Goal: Communication & Community: Answer question/provide support

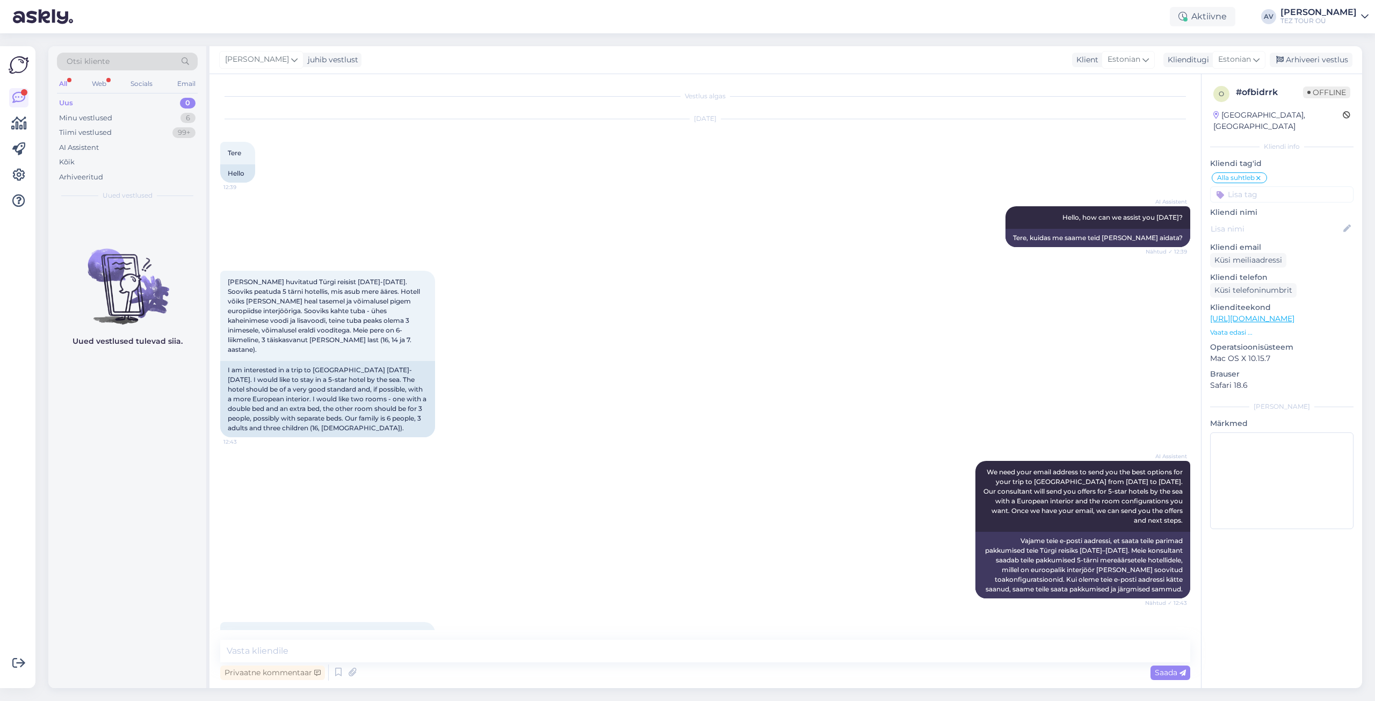
scroll to position [175, 0]
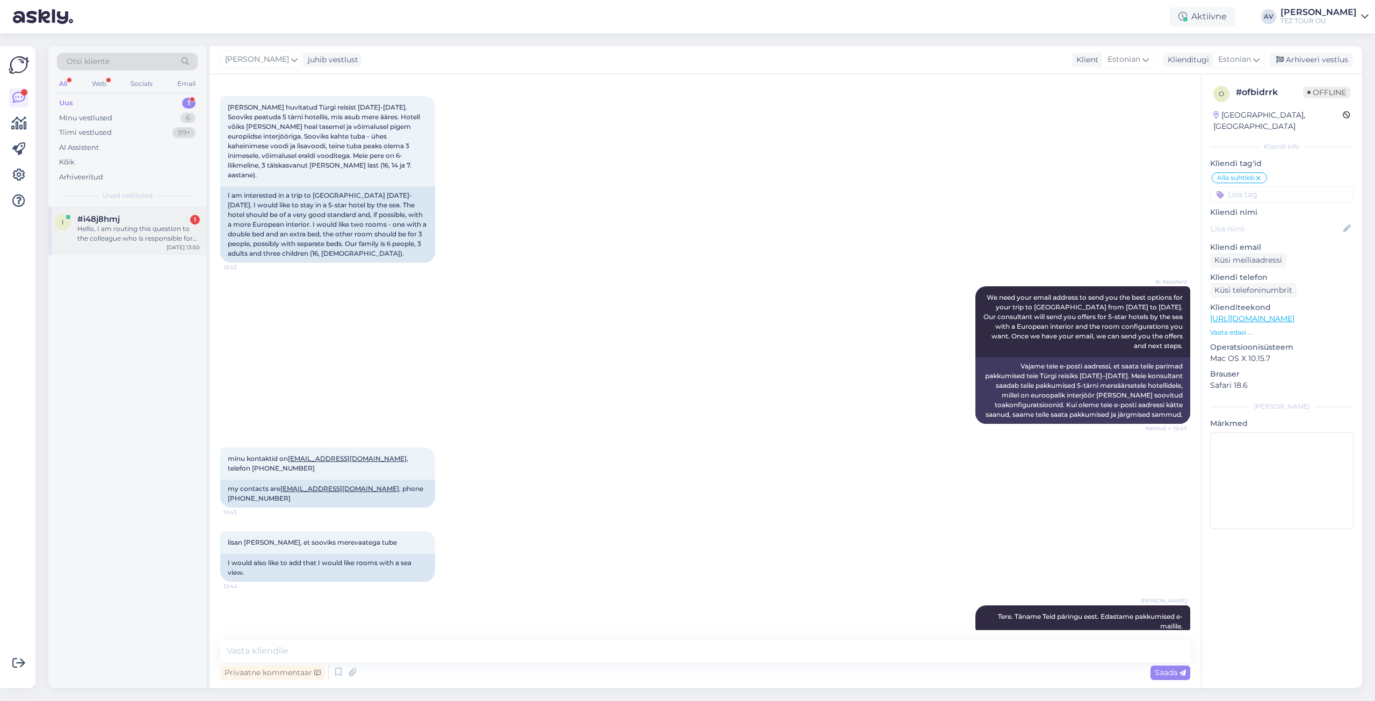
click at [90, 227] on div "Hello, I am routing this question to the colleague who is responsible for this …" at bounding box center [138, 233] width 122 height 19
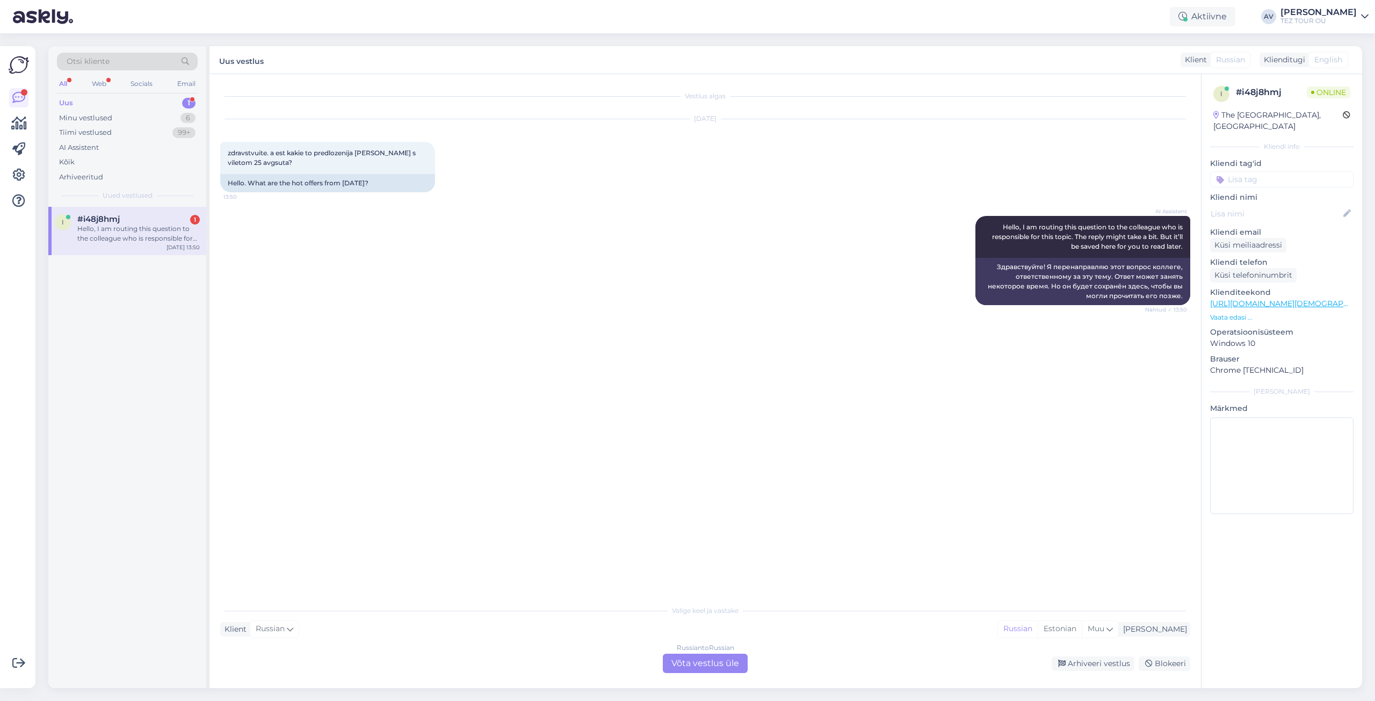
click at [730, 663] on div "Russian to Russian Võta vestlus üle" at bounding box center [705, 663] width 85 height 19
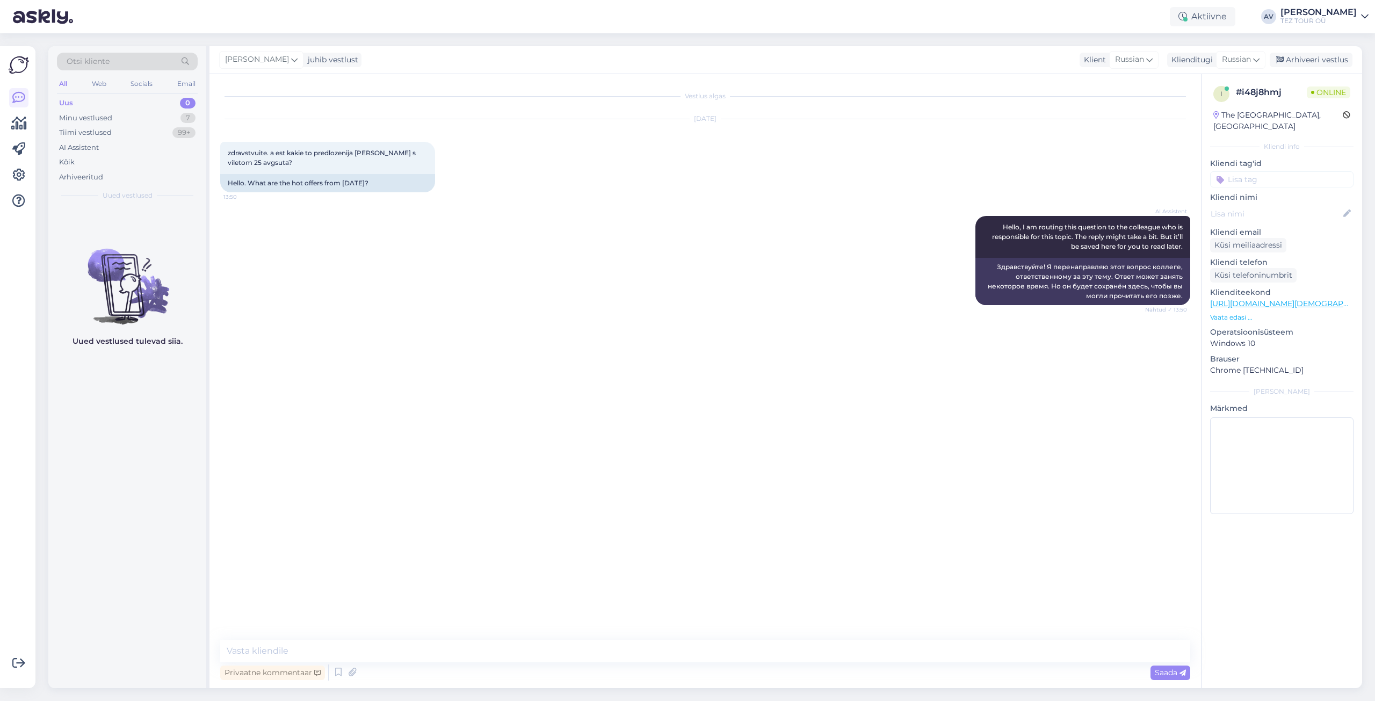
click at [1231, 171] on input at bounding box center [1281, 179] width 143 height 16
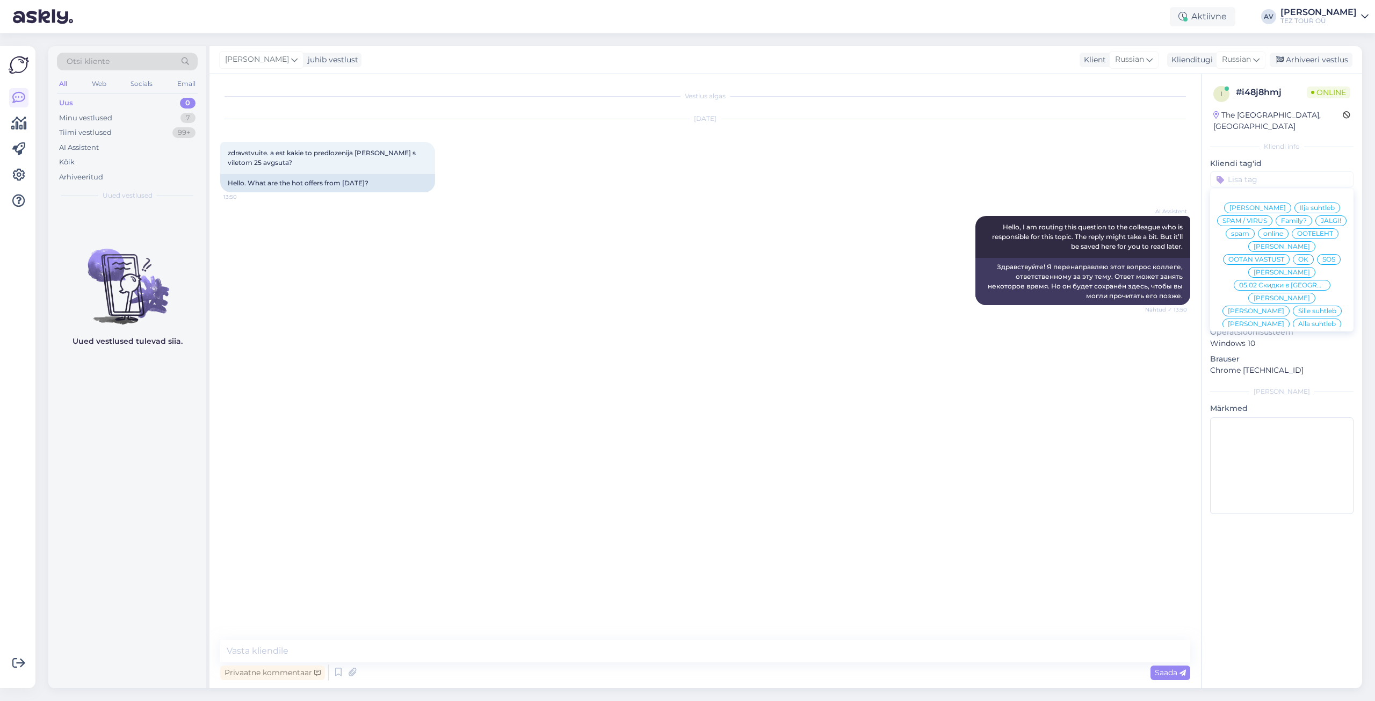
click at [1299, 321] on span "Alla suhtleb" at bounding box center [1318, 324] width 38 height 6
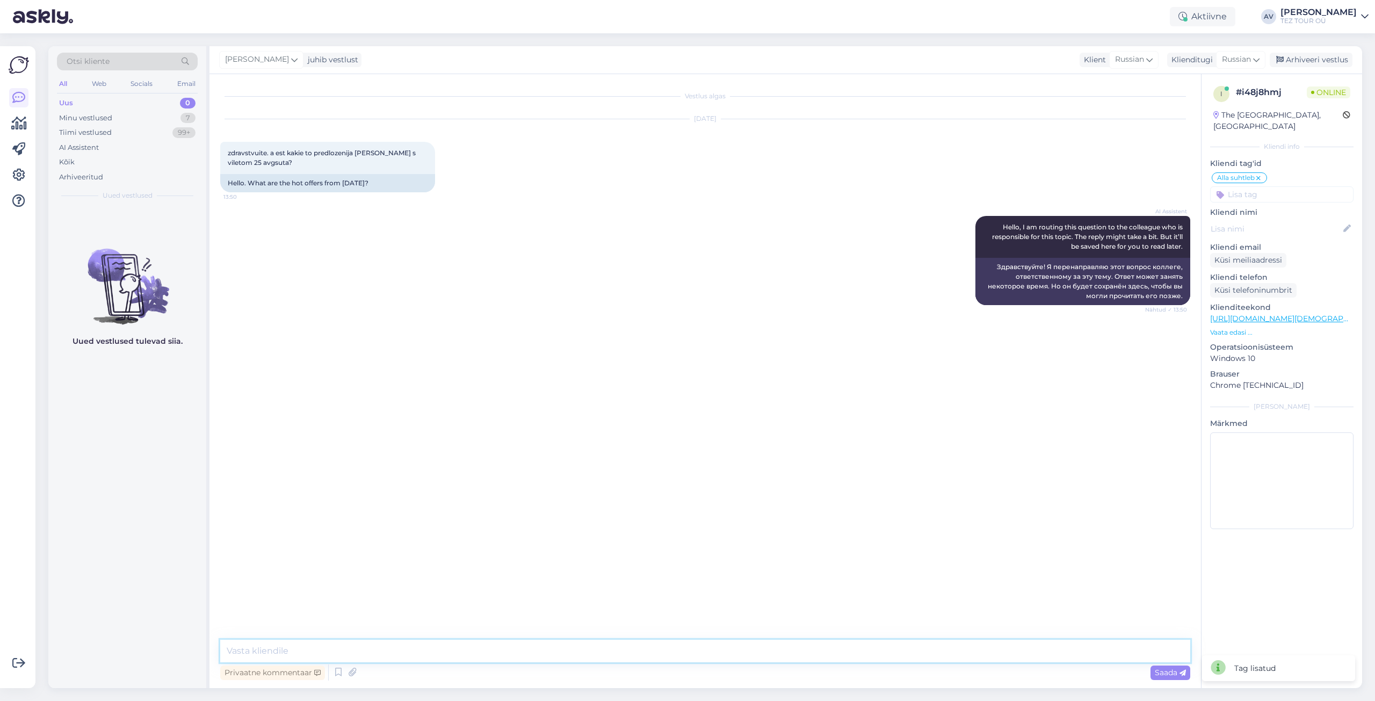
click at [785, 640] on textarea at bounding box center [705, 651] width 970 height 23
type textarea "Добрый день. На эту дату рейсы проданы."
click at [1176, 676] on span "Saada" at bounding box center [1170, 673] width 31 height 10
click at [76, 120] on div "Minu vestlused" at bounding box center [85, 118] width 53 height 11
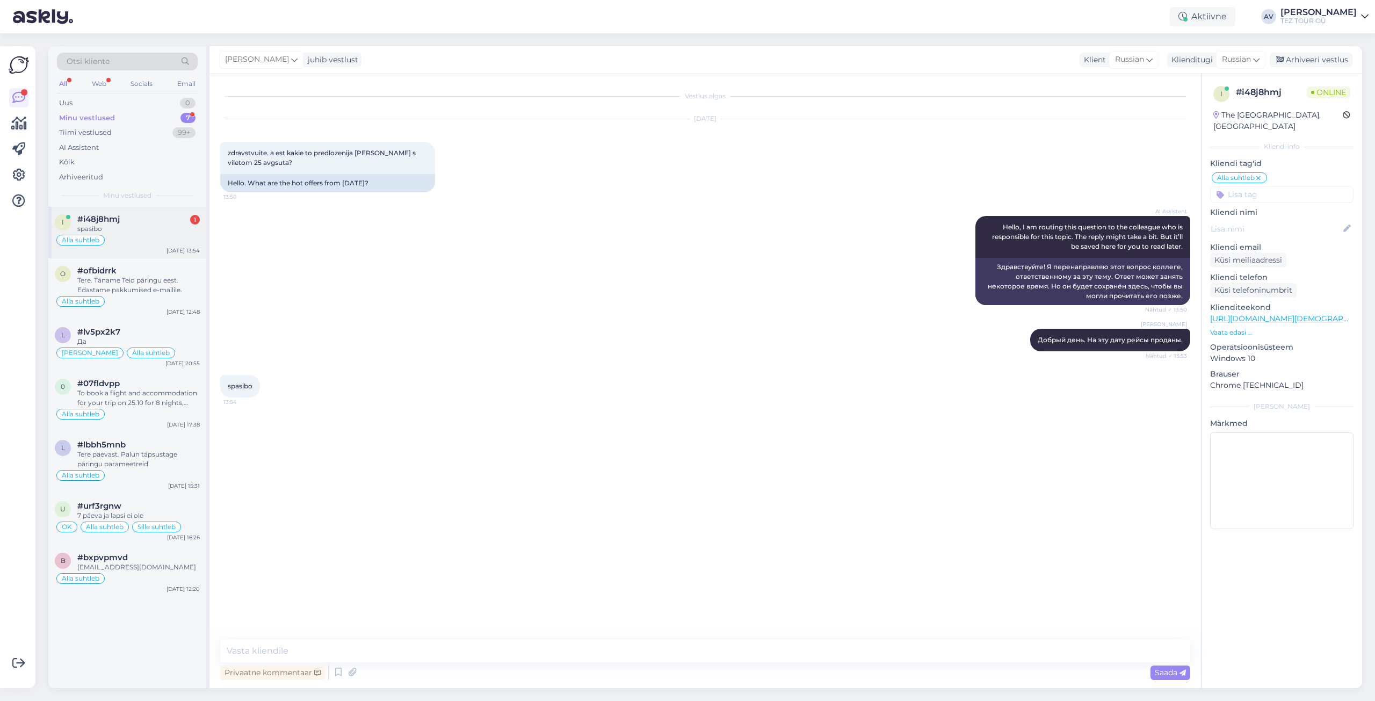
click at [110, 228] on div "spasibo" at bounding box center [138, 229] width 122 height 10
click at [1315, 59] on div "Arhiveeri vestlus" at bounding box center [1311, 60] width 83 height 15
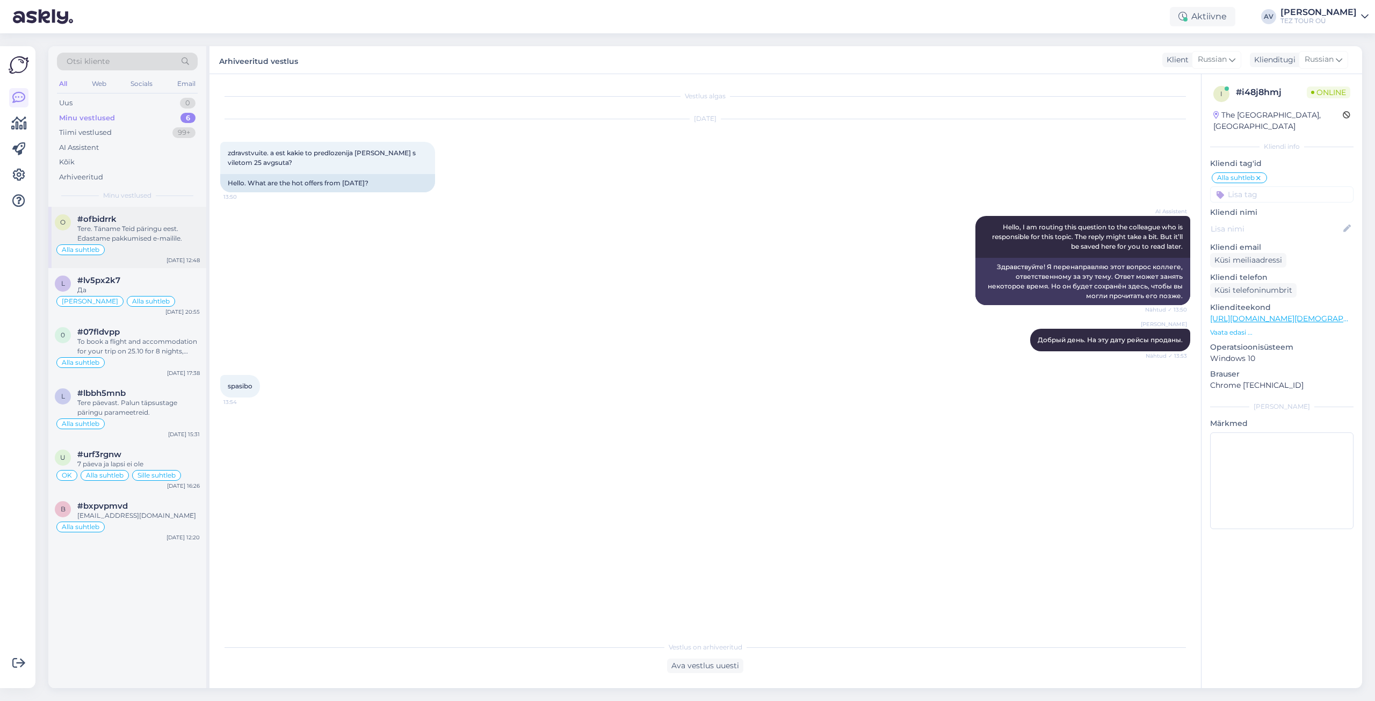
click at [110, 227] on div "Tere. Täname Teid päringu eest. Edastame pakkumised e-mailile." at bounding box center [138, 233] width 122 height 19
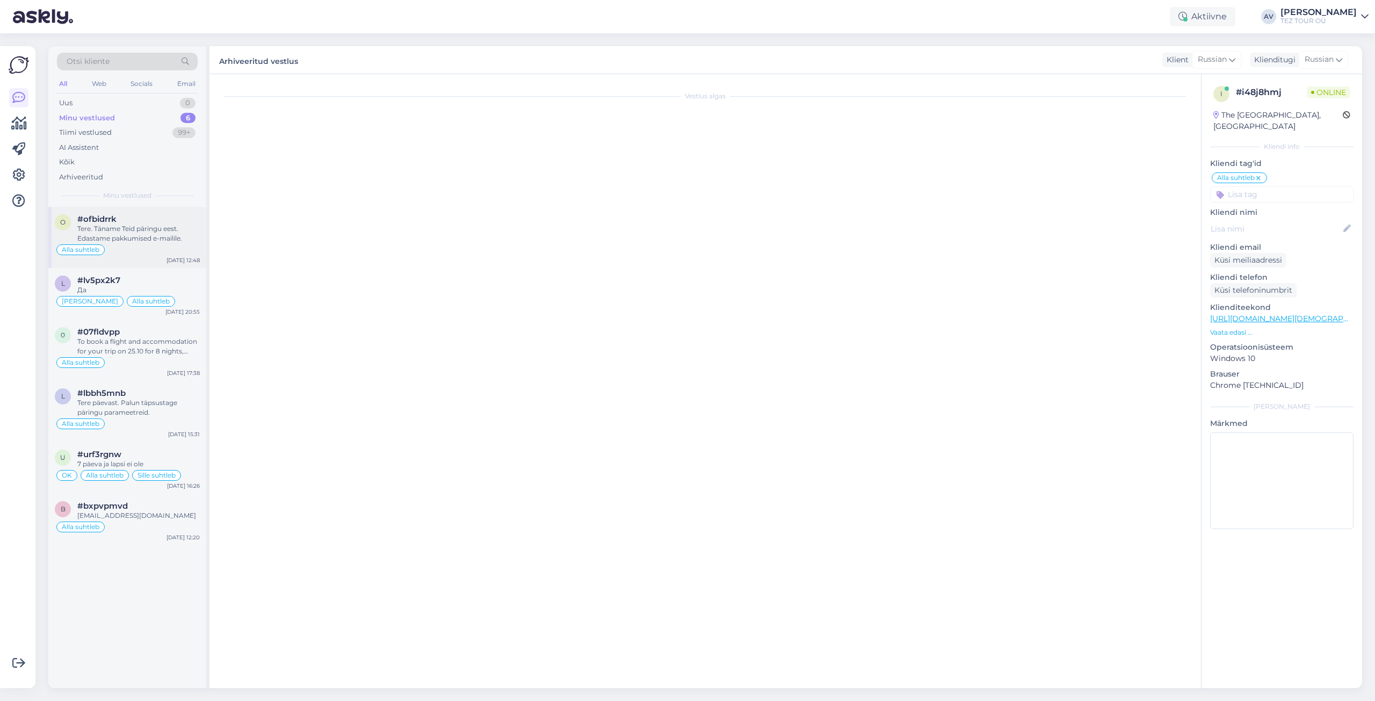
scroll to position [175, 0]
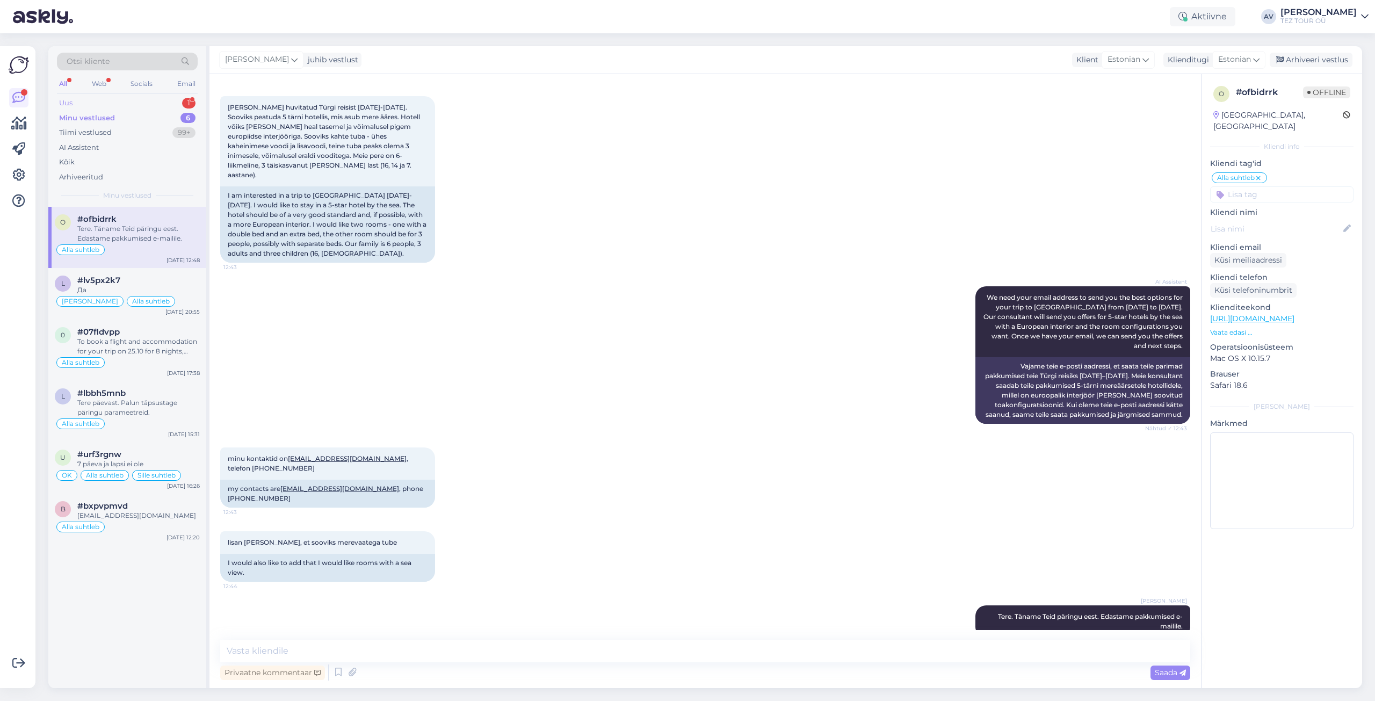
click at [69, 103] on div "Uus" at bounding box center [65, 103] width 13 height 11
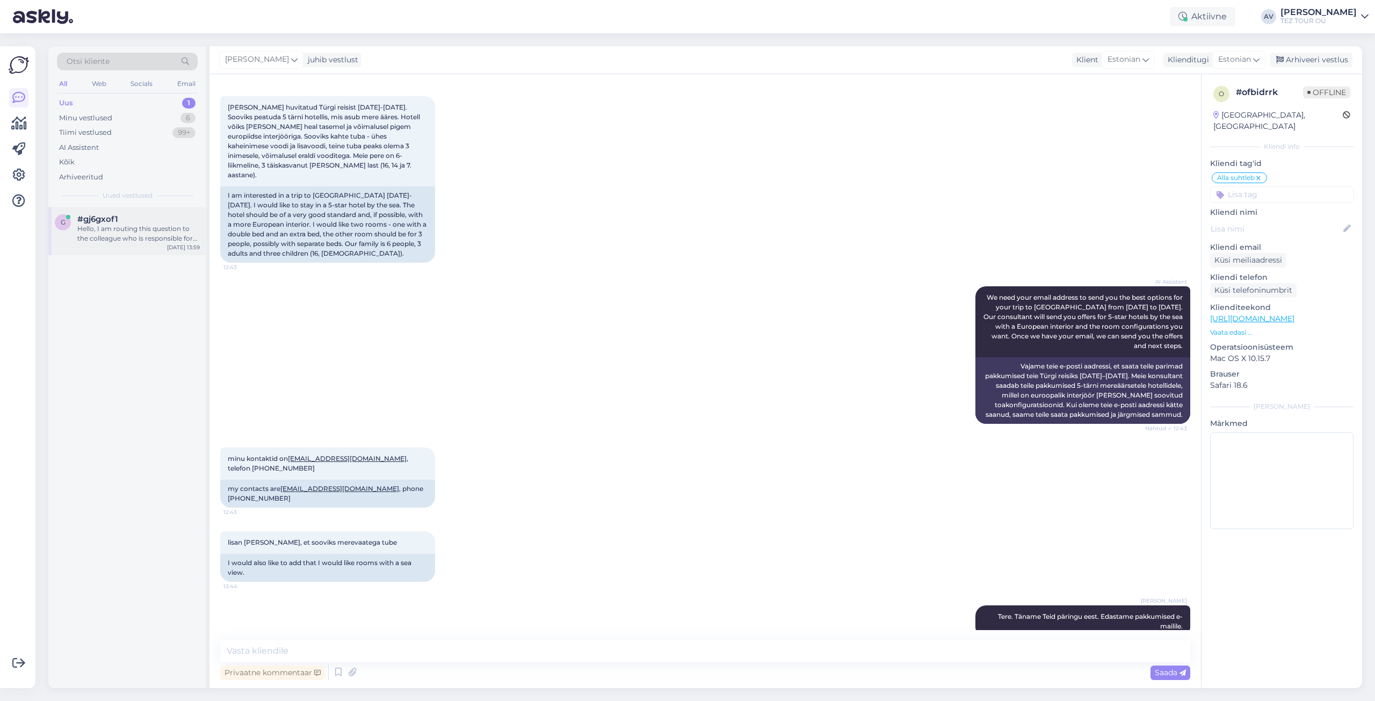
click at [140, 236] on div "Hello, I am routing this question to the colleague who is responsible for this …" at bounding box center [138, 233] width 122 height 19
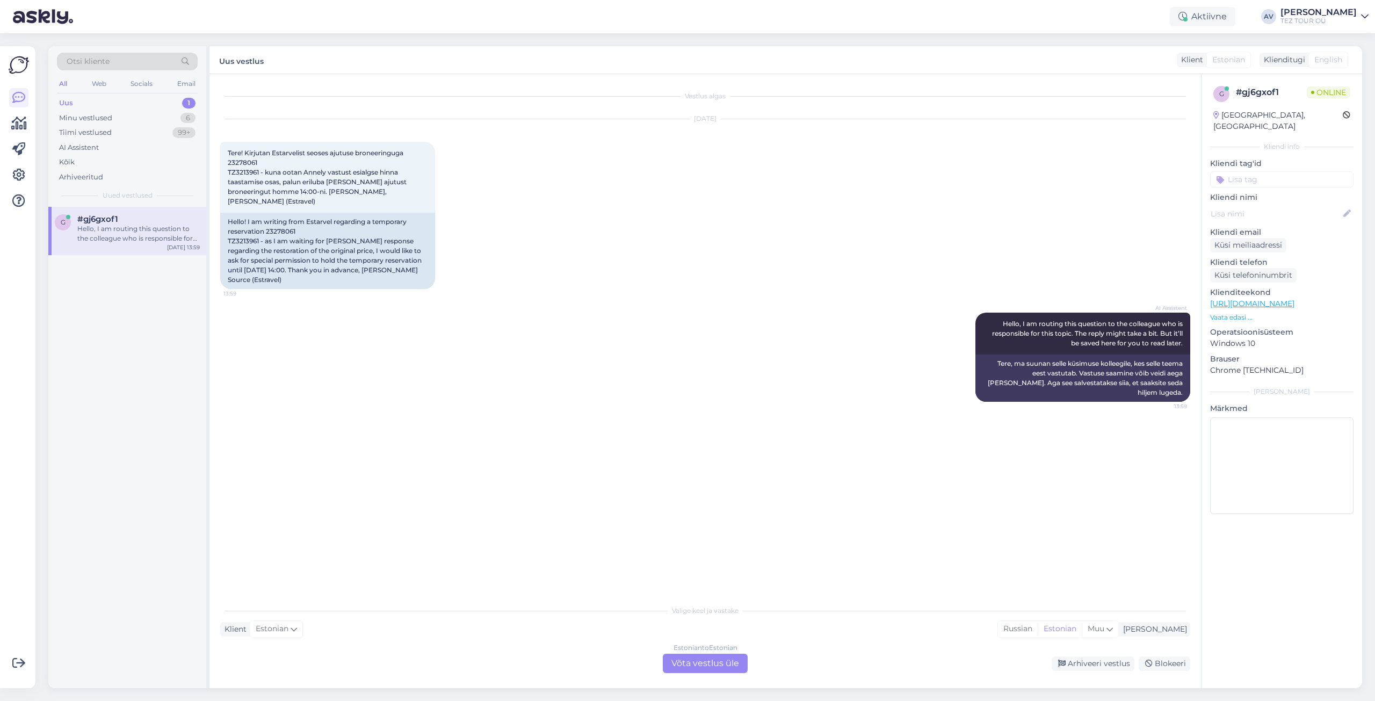
click at [720, 661] on div "Estonian to Estonian Võta vestlus üle" at bounding box center [705, 663] width 85 height 19
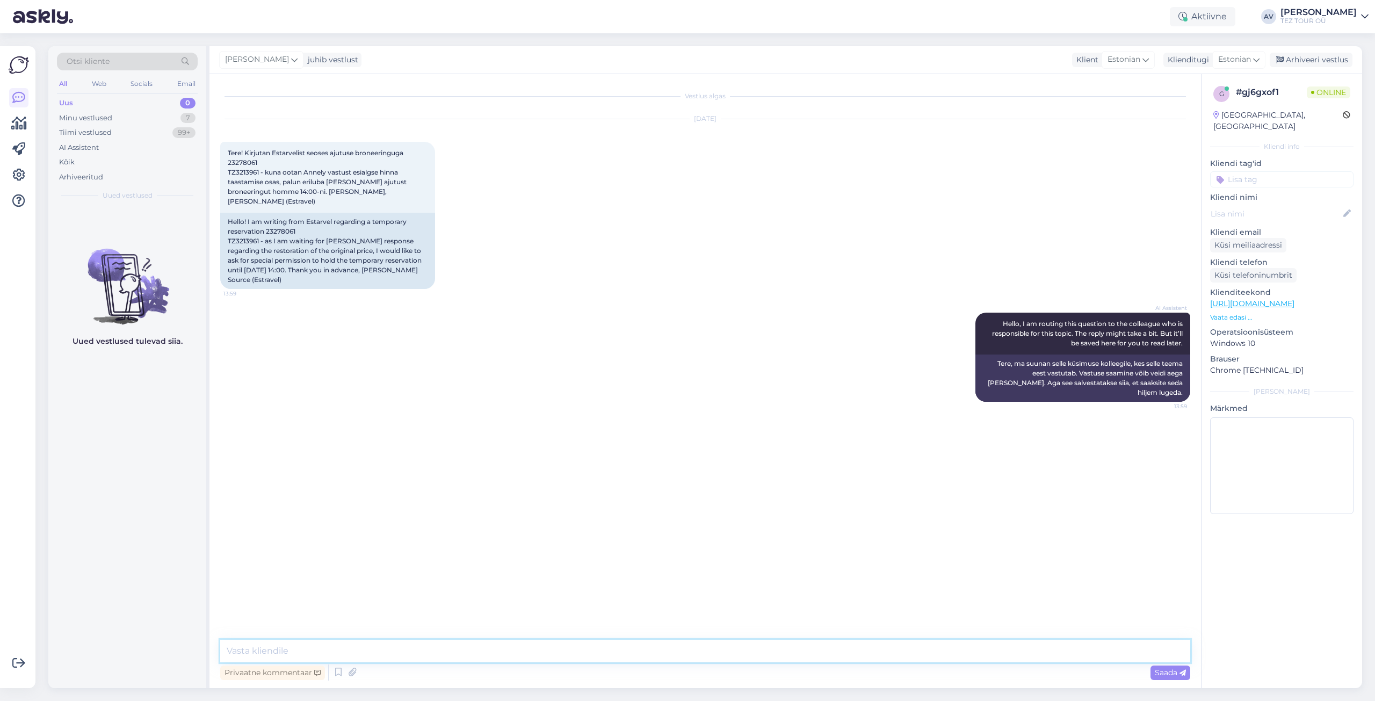
click at [712, 646] on textarea at bounding box center [705, 651] width 970 height 23
type textarea "Tere. Tänan ja saan lihtsalt edastada info."
click at [1301, 60] on div "Arhiveeri vestlus" at bounding box center [1311, 60] width 83 height 15
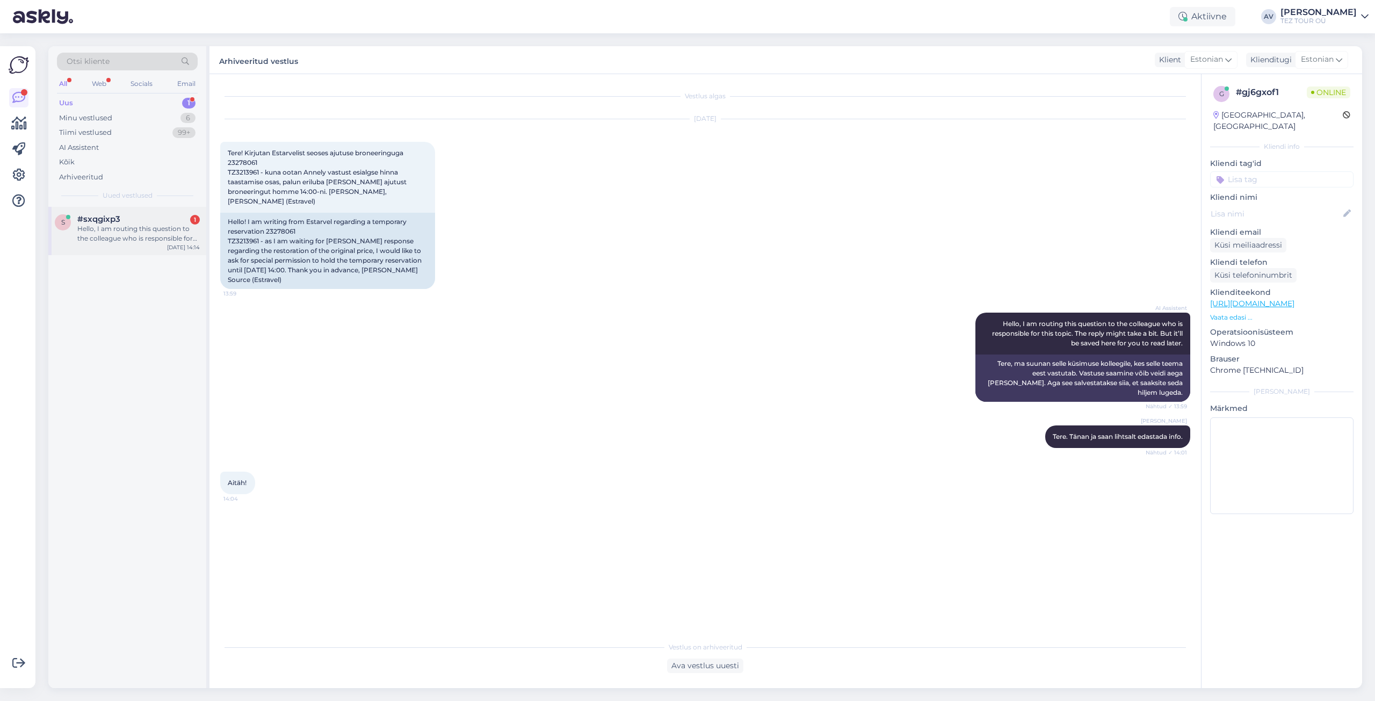
click at [140, 214] on div "#sxqgixp3 1" at bounding box center [138, 219] width 122 height 10
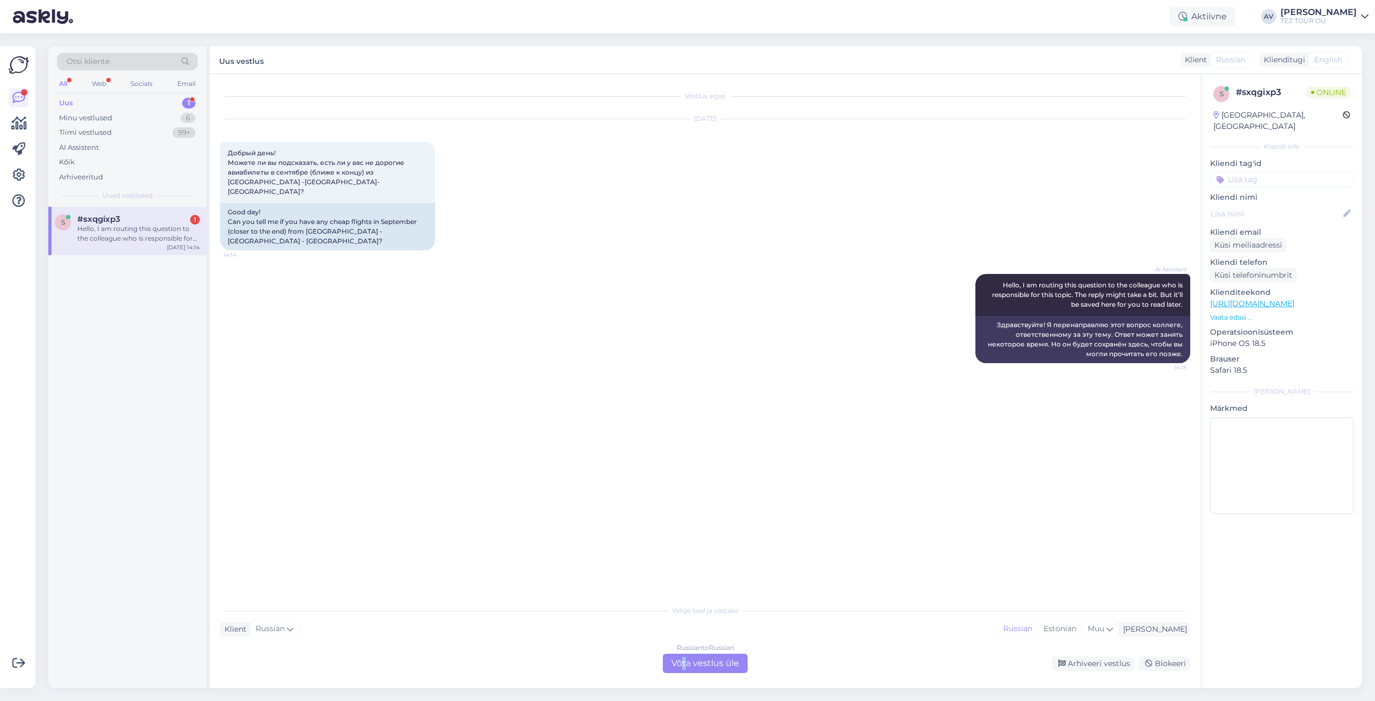
click at [686, 659] on div "Russian to Russian Võta vestlus üle" at bounding box center [705, 663] width 85 height 19
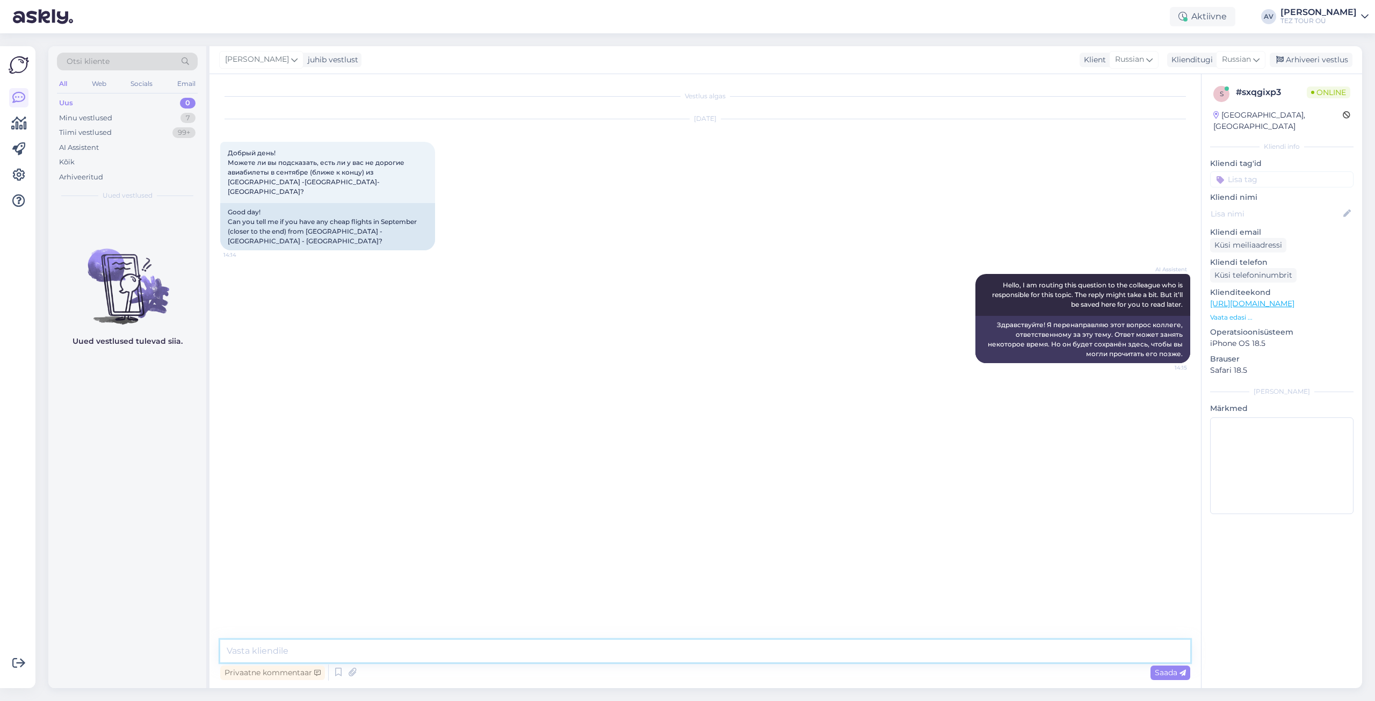
click at [386, 646] on textarea at bounding box center [705, 651] width 970 height 23
type textarea "Добрый день. В данном случае, вопрос в перелете ругулярным рейсом. К сожалению,…"
click at [1177, 672] on span "Saada" at bounding box center [1170, 673] width 31 height 10
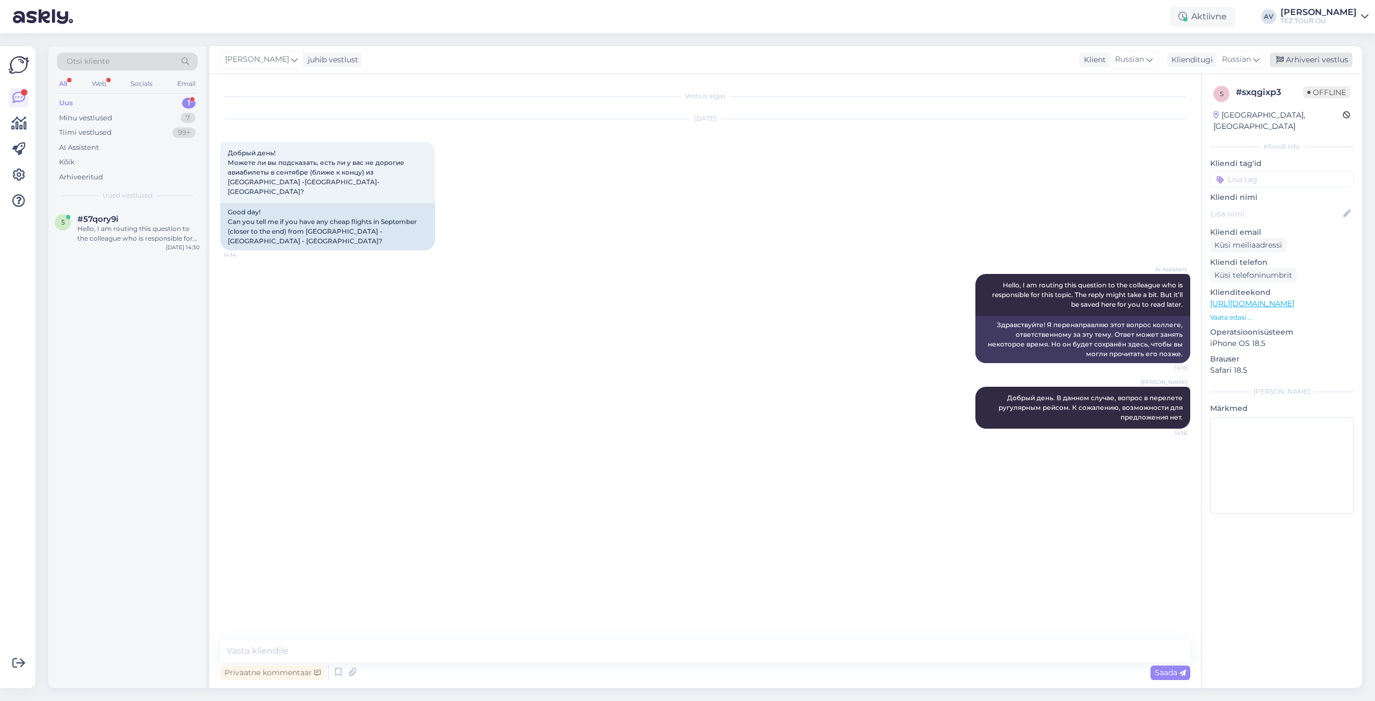
click at [1295, 59] on div "Arhiveeri vestlus" at bounding box center [1311, 60] width 83 height 15
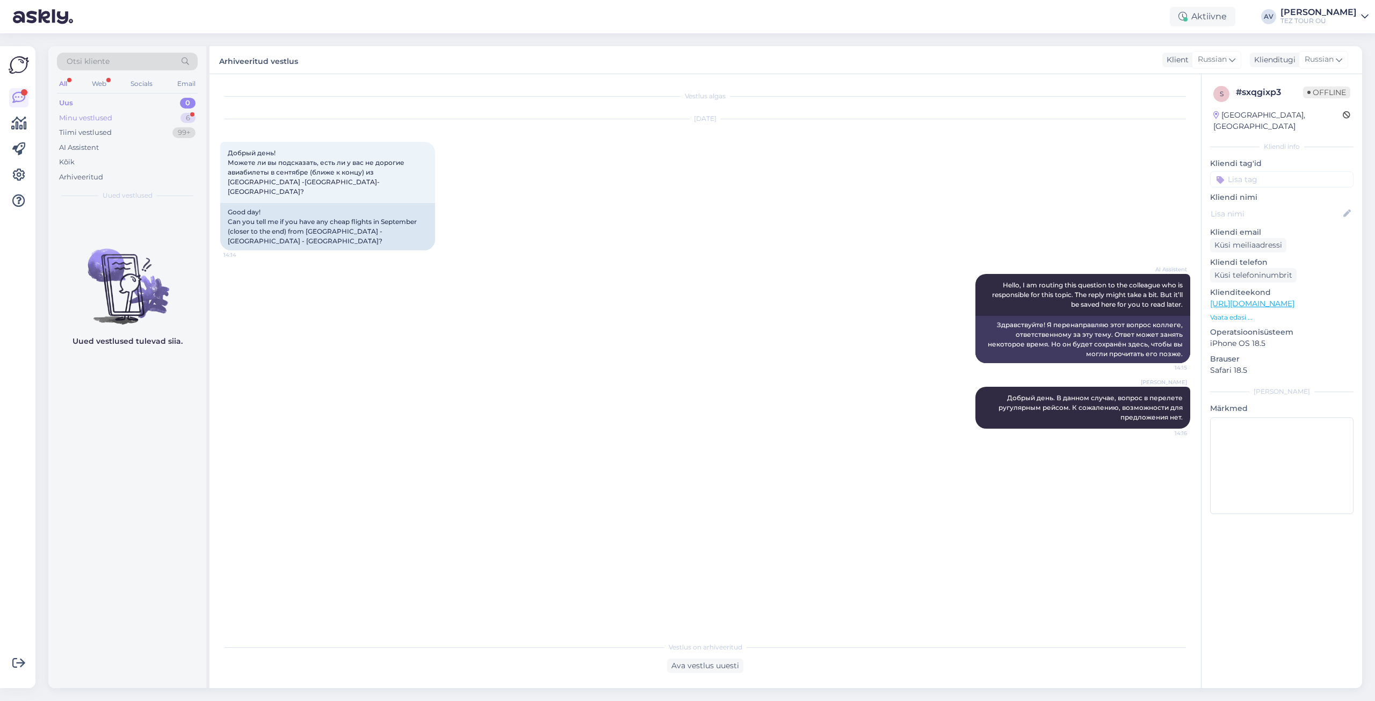
click at [80, 121] on div "Minu vestlused" at bounding box center [85, 118] width 53 height 11
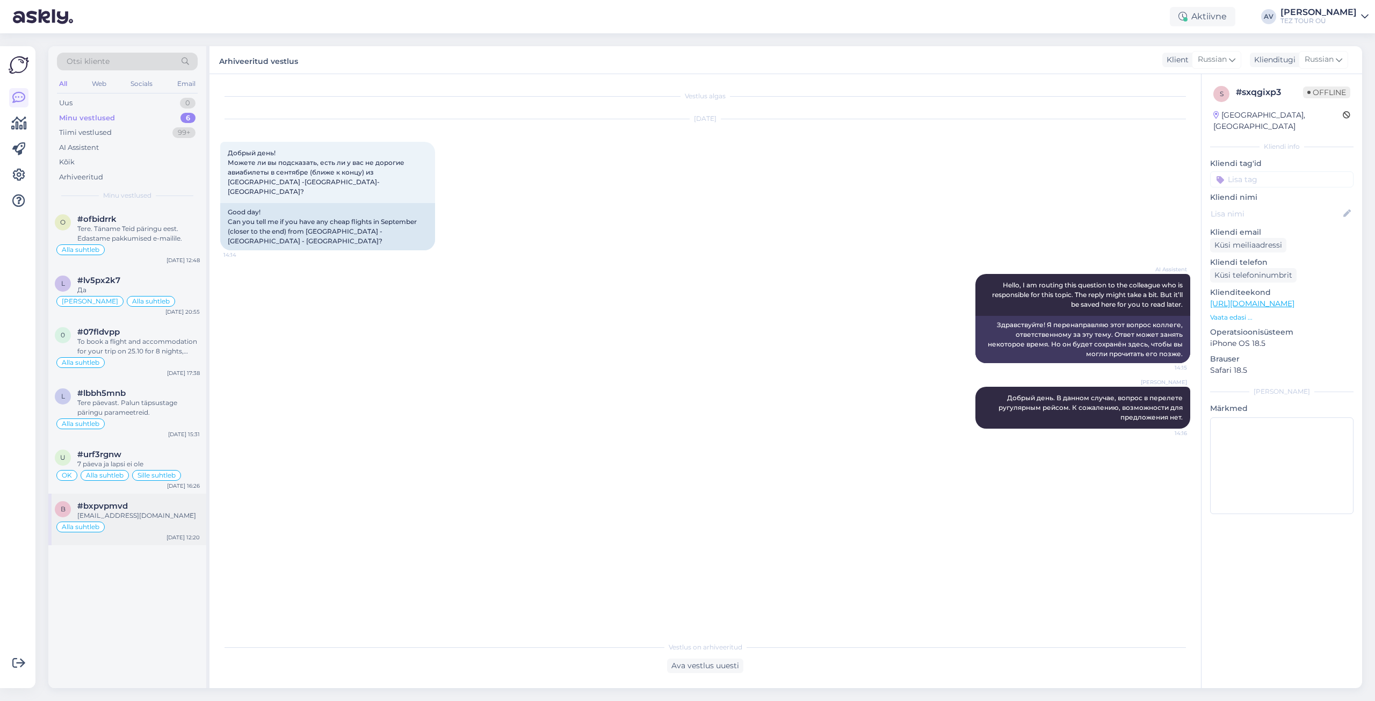
click at [121, 513] on div "[EMAIL_ADDRESS][DOMAIN_NAME]" at bounding box center [138, 516] width 122 height 10
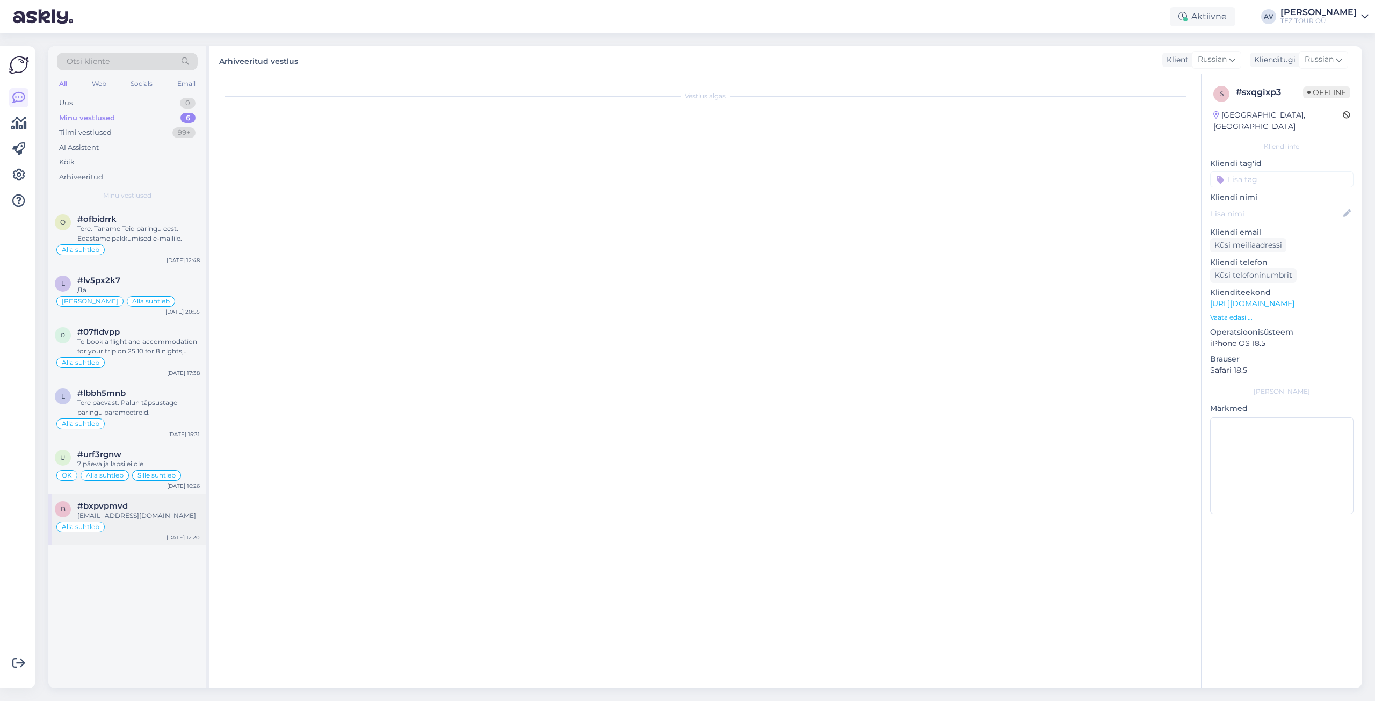
scroll to position [1073, 0]
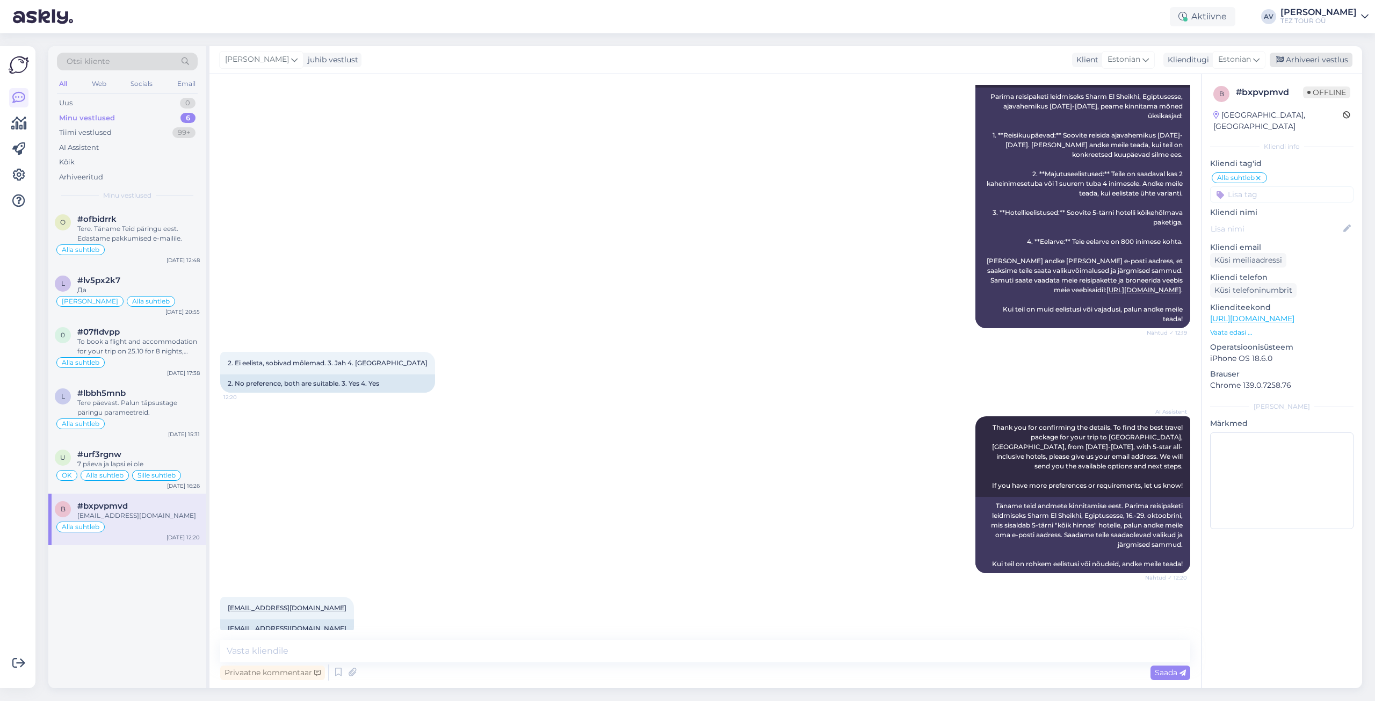
click at [1296, 60] on div "Arhiveeri vestlus" at bounding box center [1311, 60] width 83 height 15
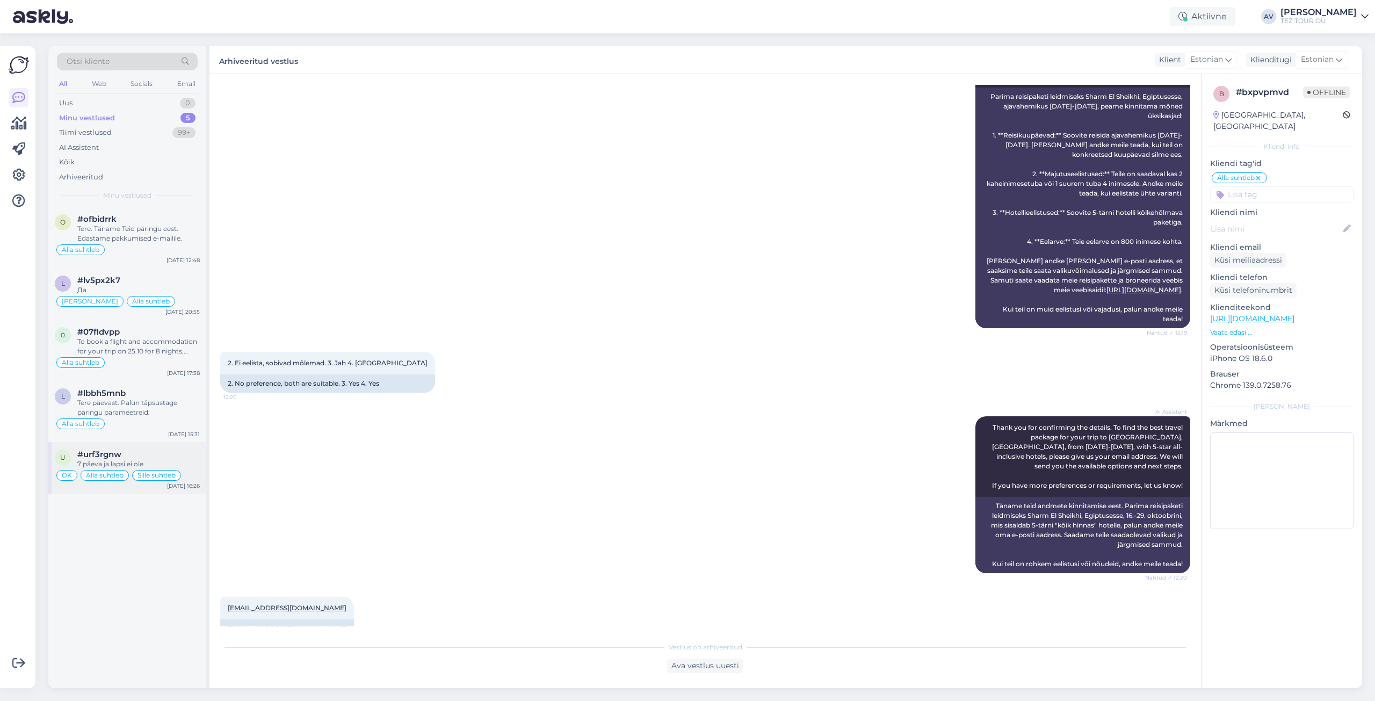
click at [82, 461] on div "7 päeva ja lapsi ei ole" at bounding box center [138, 464] width 122 height 10
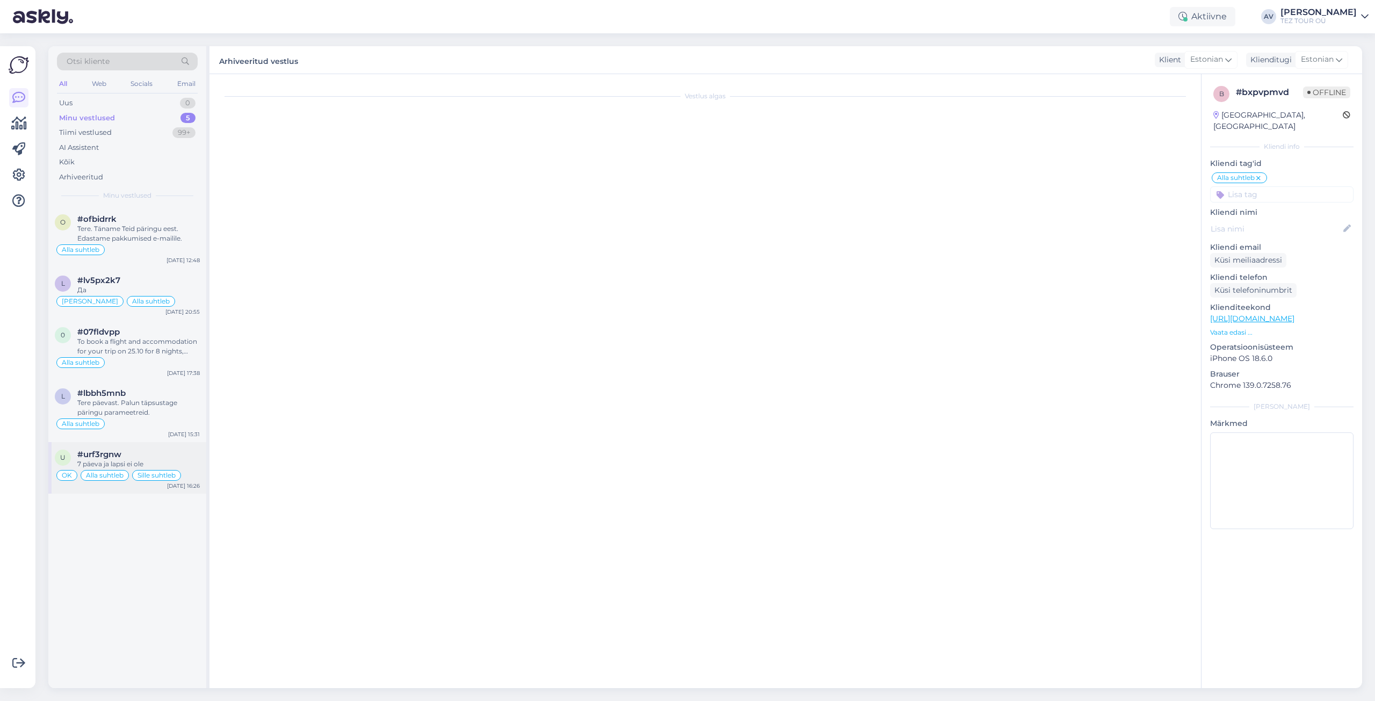
scroll to position [484, 0]
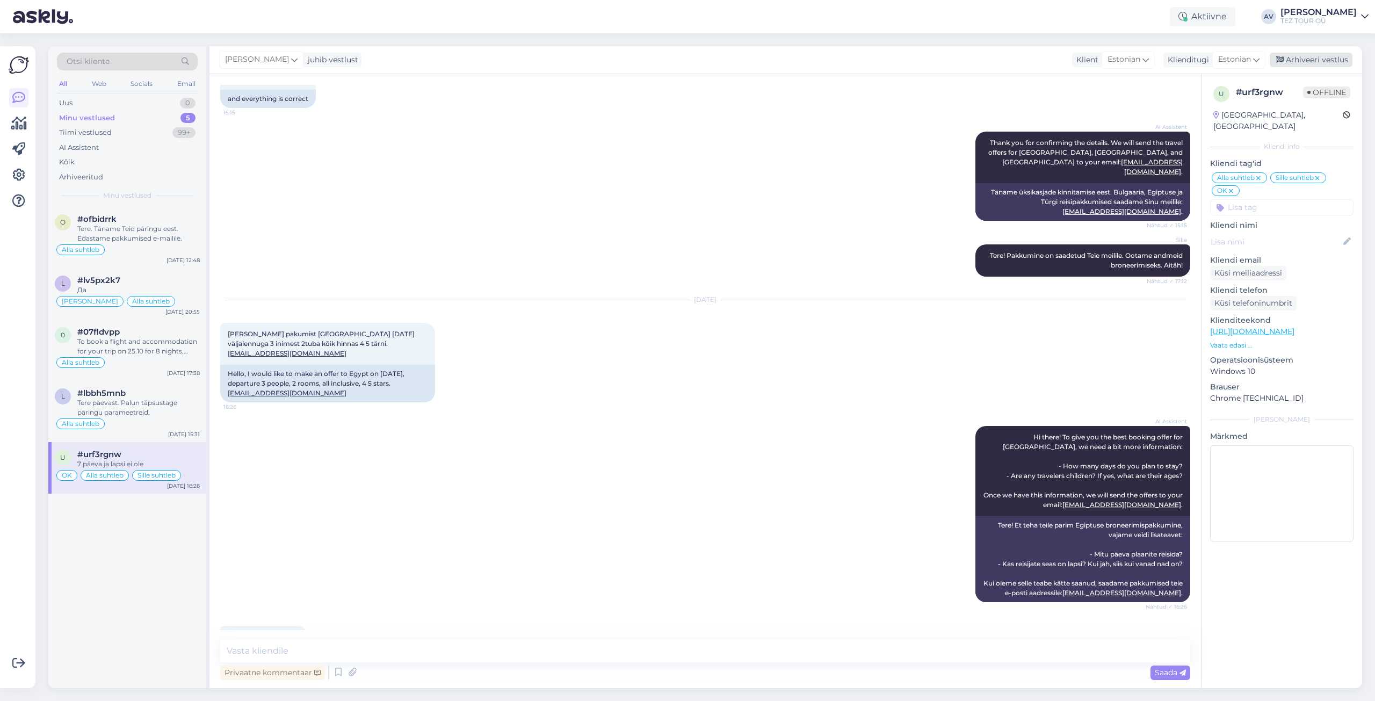
click at [1293, 62] on div "Arhiveeri vestlus" at bounding box center [1311, 60] width 83 height 15
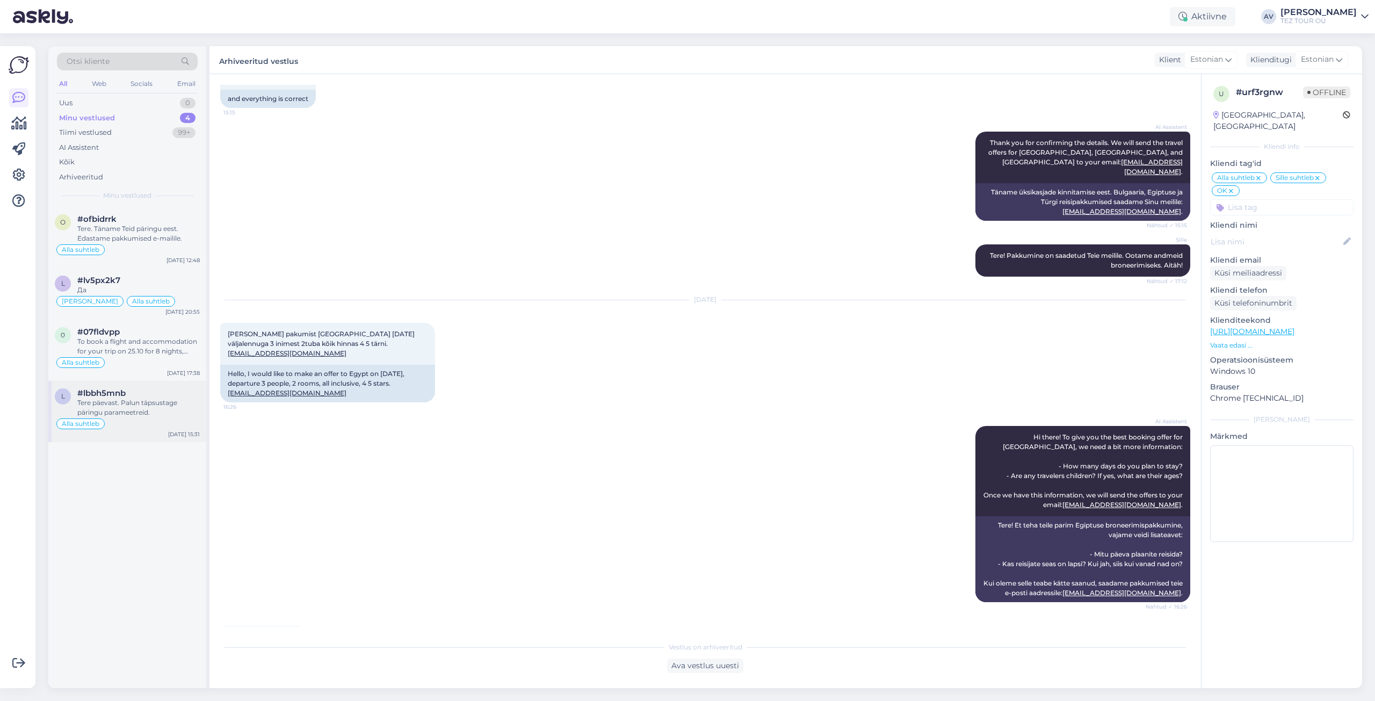
click at [112, 403] on div "Tere päevast. Palun täpsustage päringu parameetreid." at bounding box center [138, 407] width 122 height 19
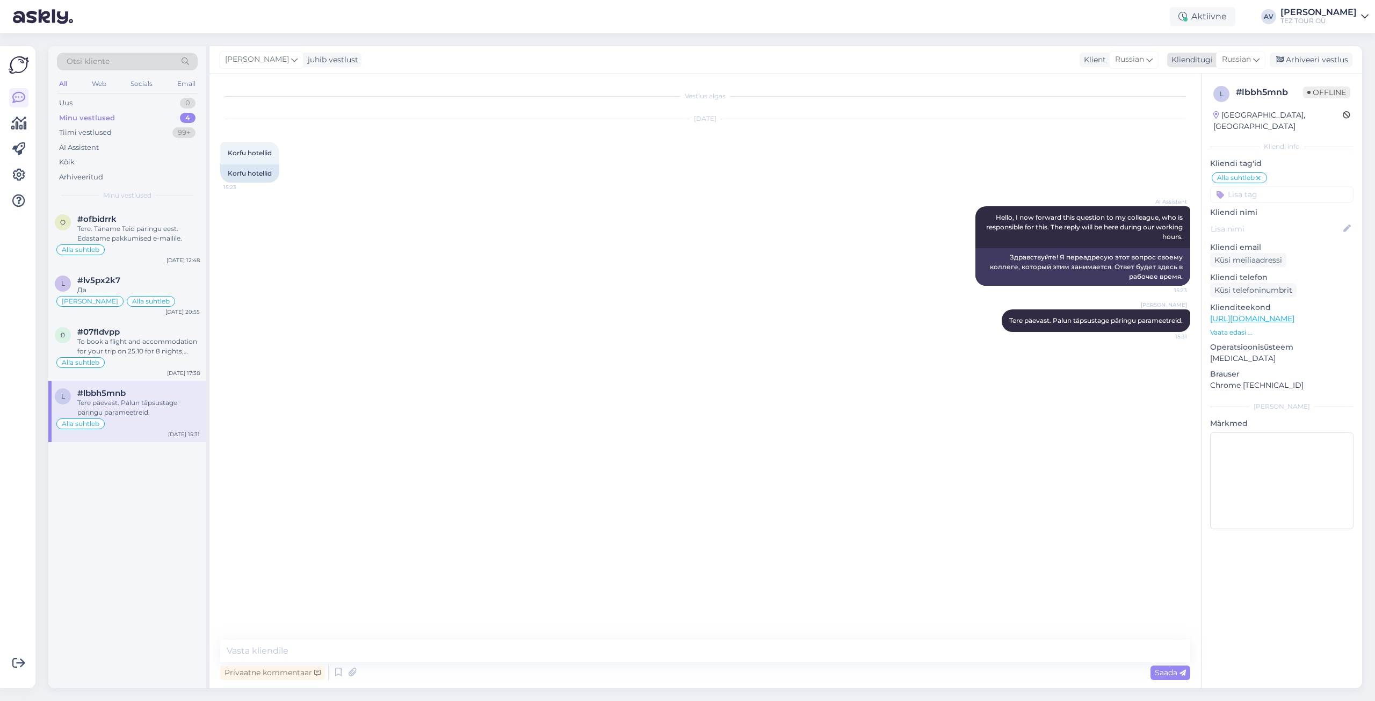
drag, startPoint x: 1320, startPoint y: 55, endPoint x: 1313, endPoint y: 57, distance: 7.3
click at [1320, 55] on div "Arhiveeri vestlus" at bounding box center [1311, 60] width 83 height 15
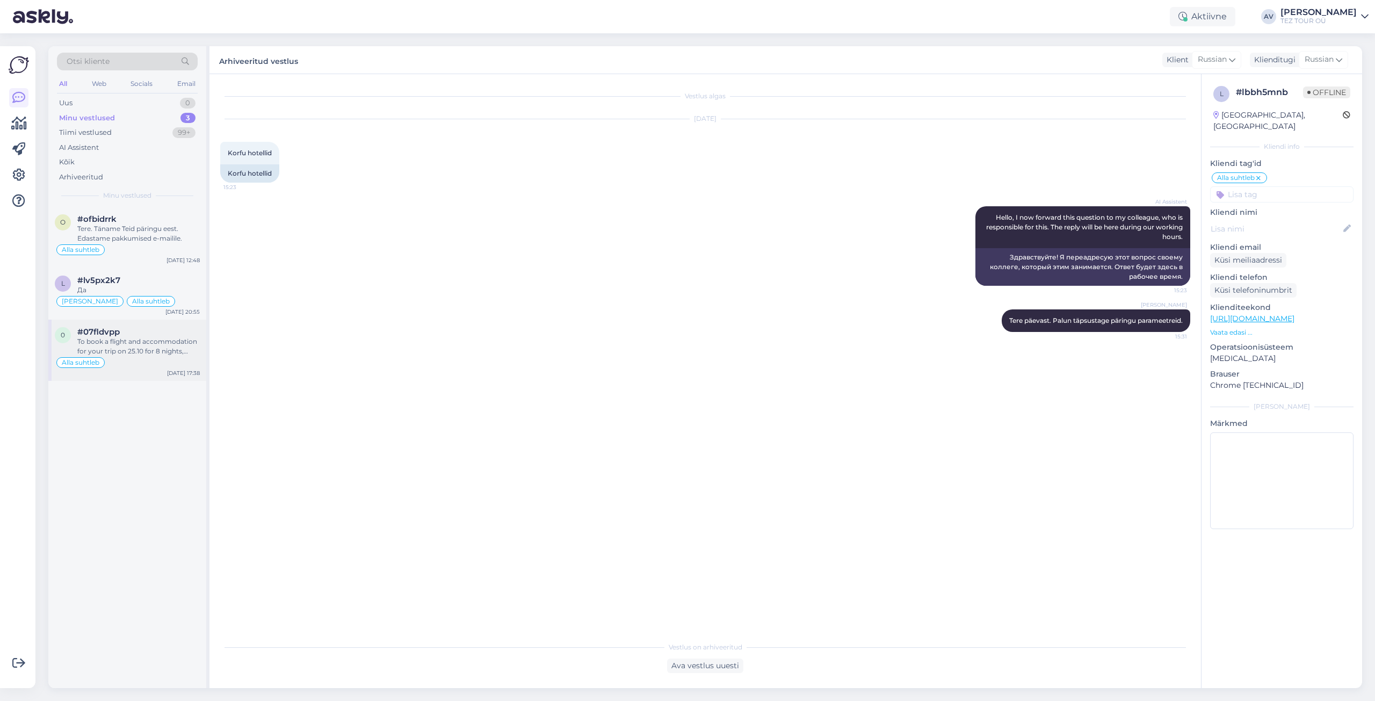
click at [142, 340] on div "To book a flight and accommodation for your trip on 25.10 for 8 nights, follow …" at bounding box center [138, 346] width 122 height 19
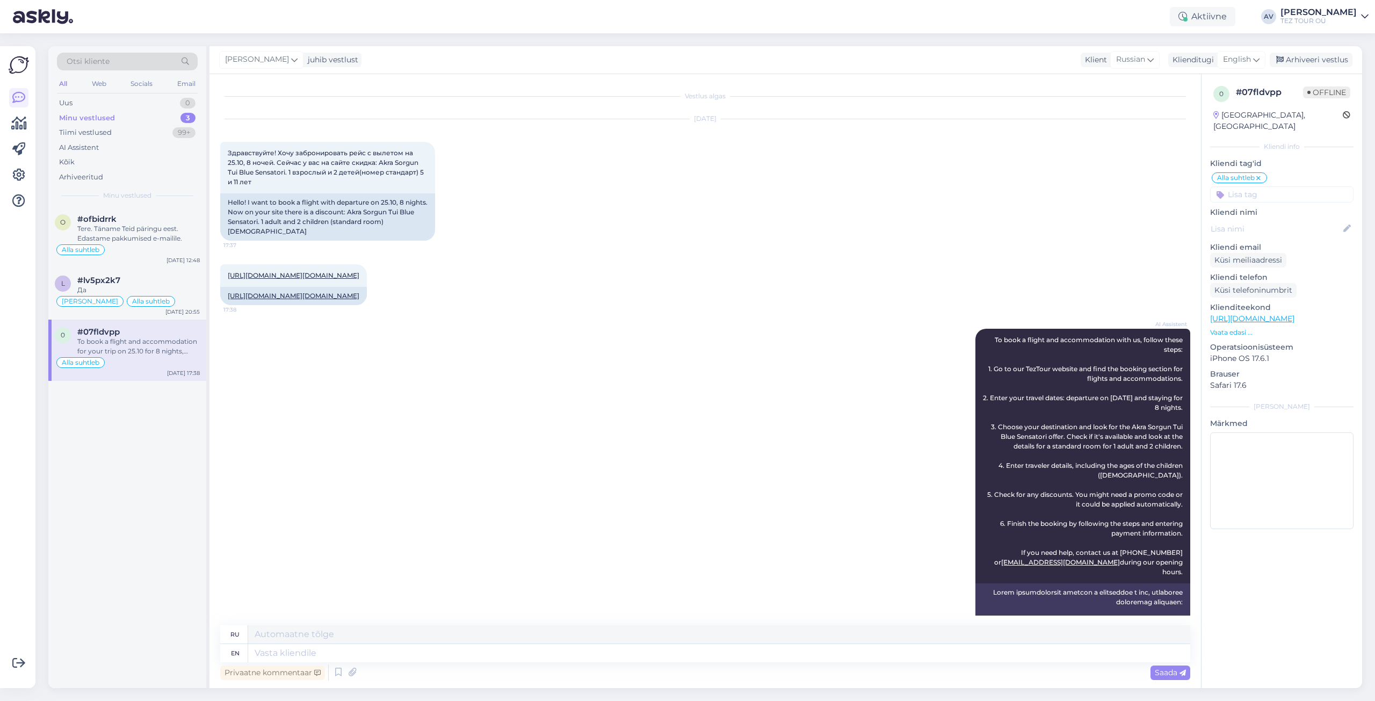
scroll to position [904, 0]
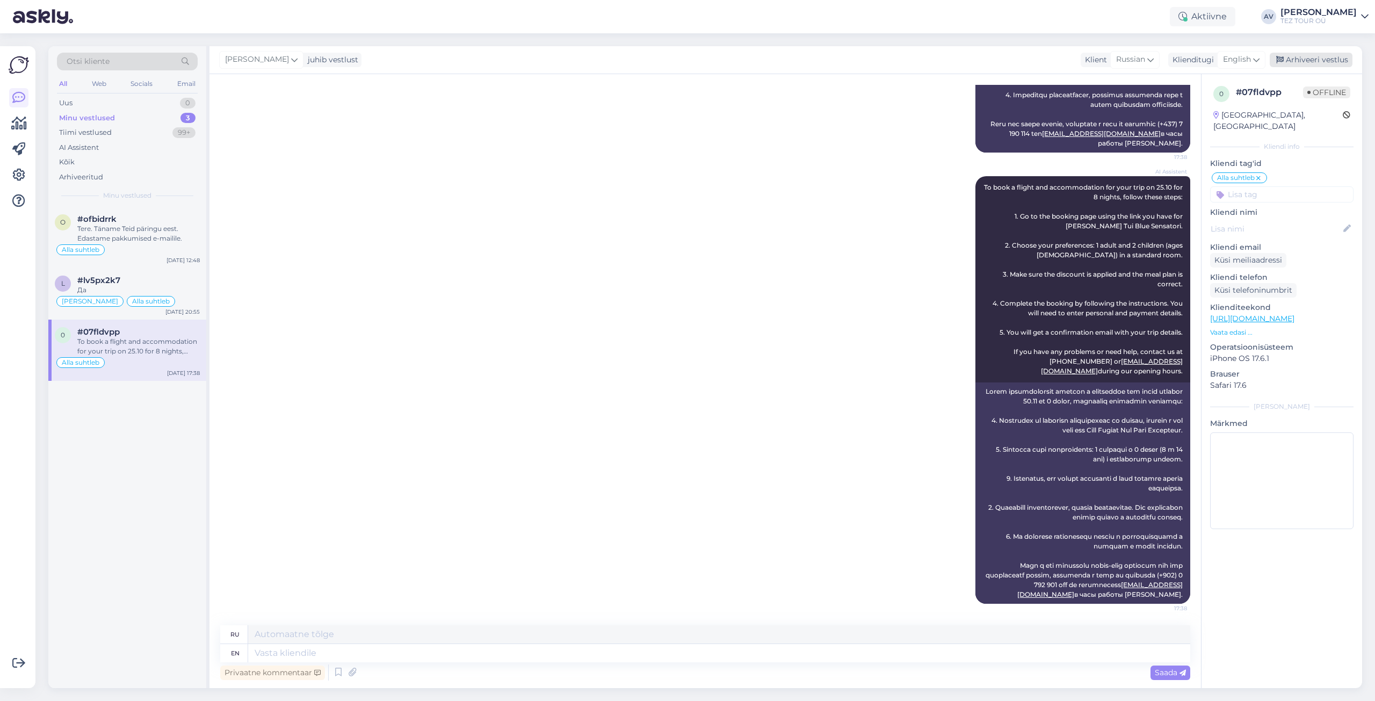
click at [1322, 63] on div "Arhiveeri vestlus" at bounding box center [1311, 60] width 83 height 15
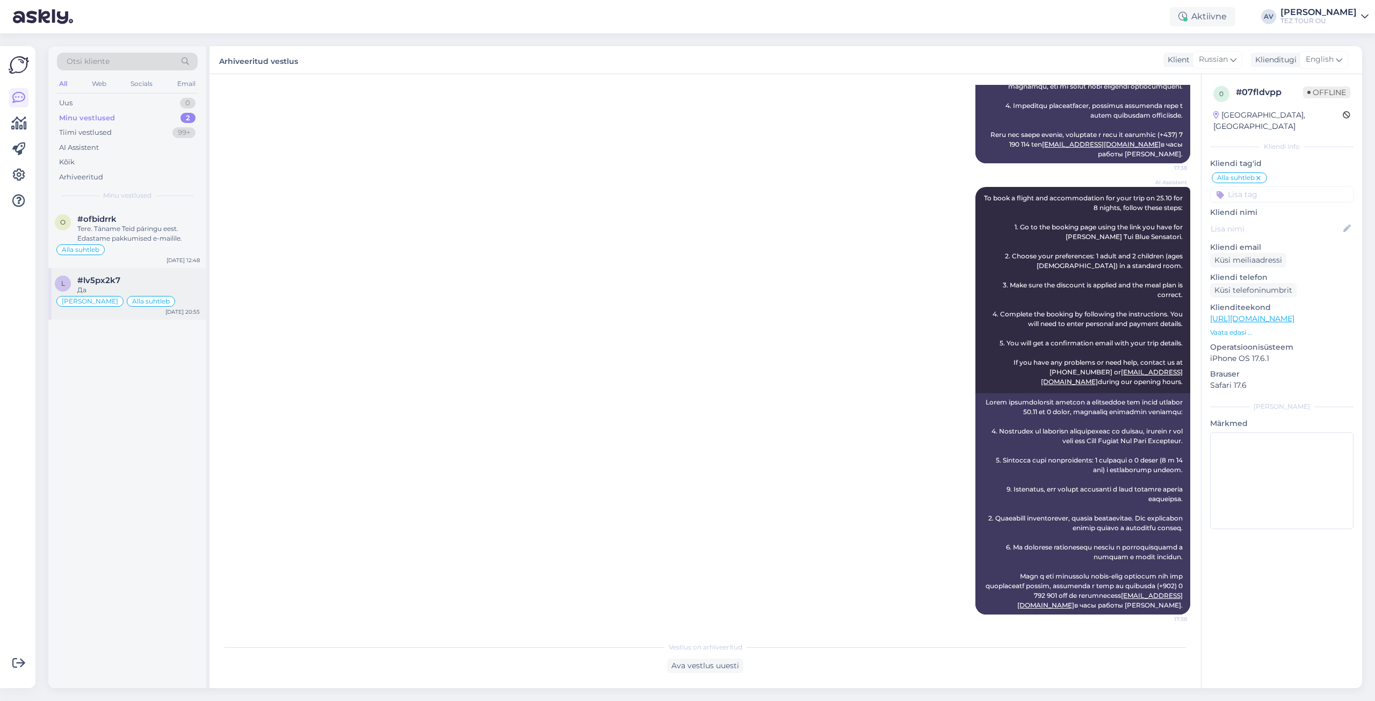
click at [123, 278] on div "#lv5px2k7" at bounding box center [138, 281] width 122 height 10
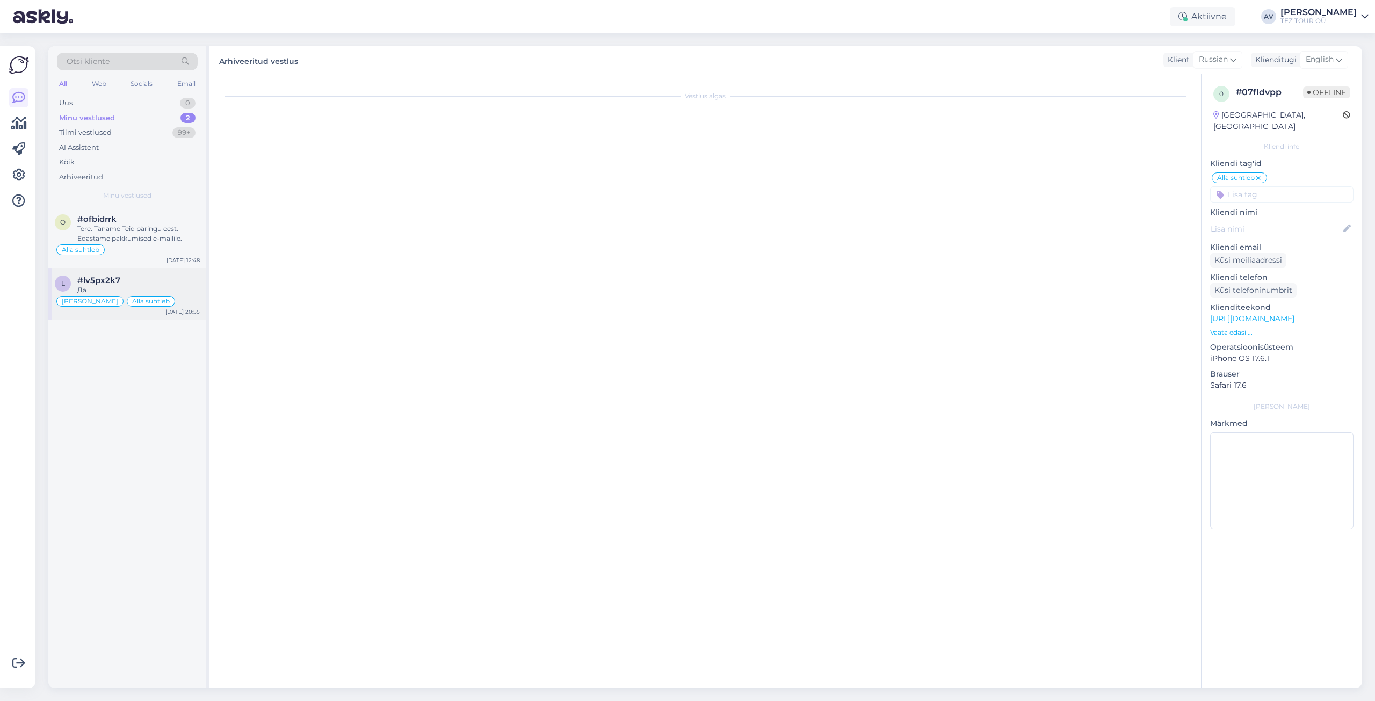
scroll to position [2343, 0]
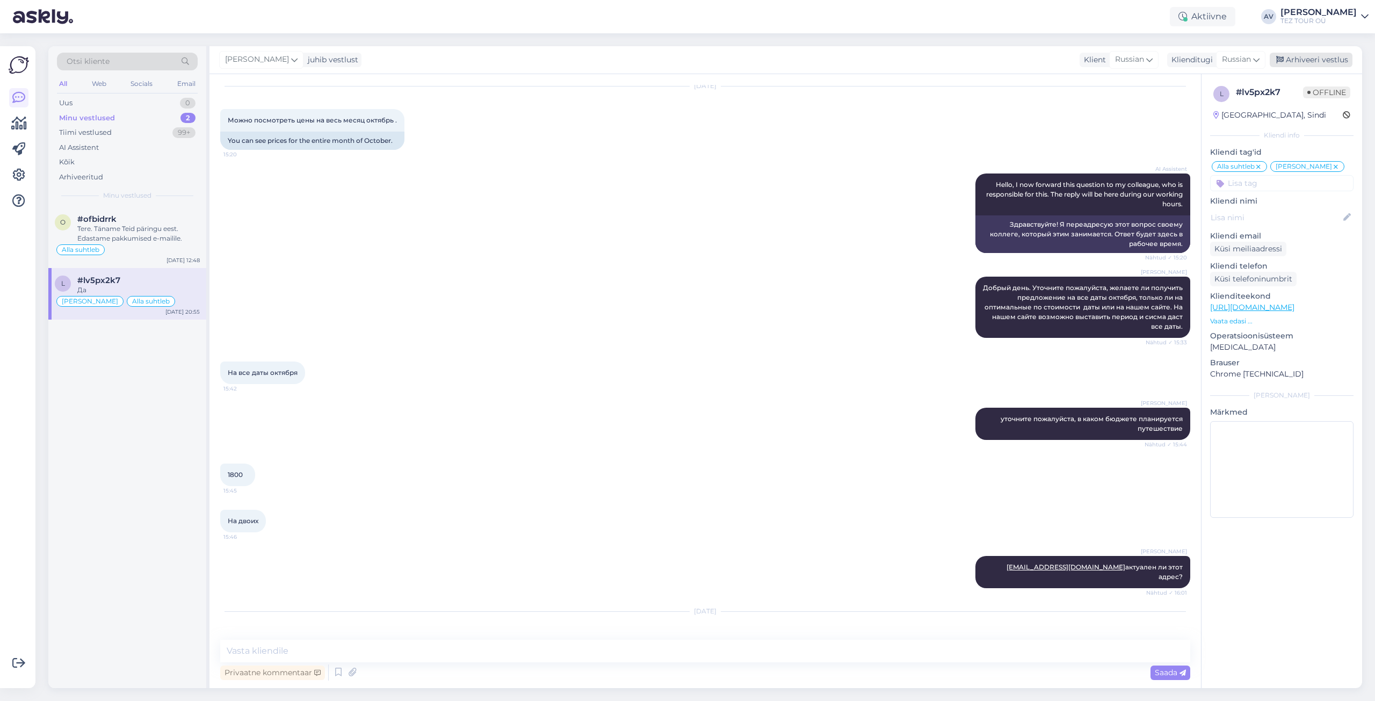
click at [1309, 55] on div "Arhiveeri vestlus" at bounding box center [1311, 60] width 83 height 15
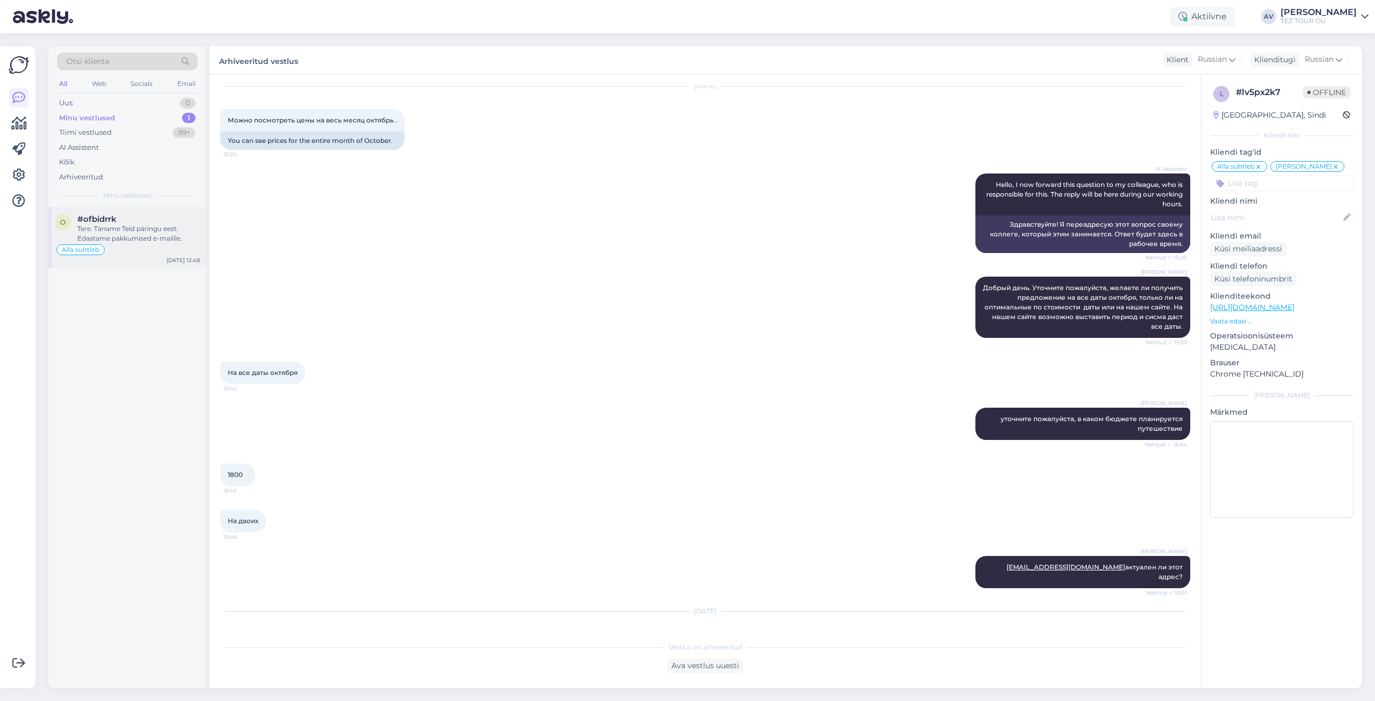
click at [110, 230] on div "Tere. Täname Teid päringu eest. Edastame pakkumised e-mailile." at bounding box center [138, 233] width 122 height 19
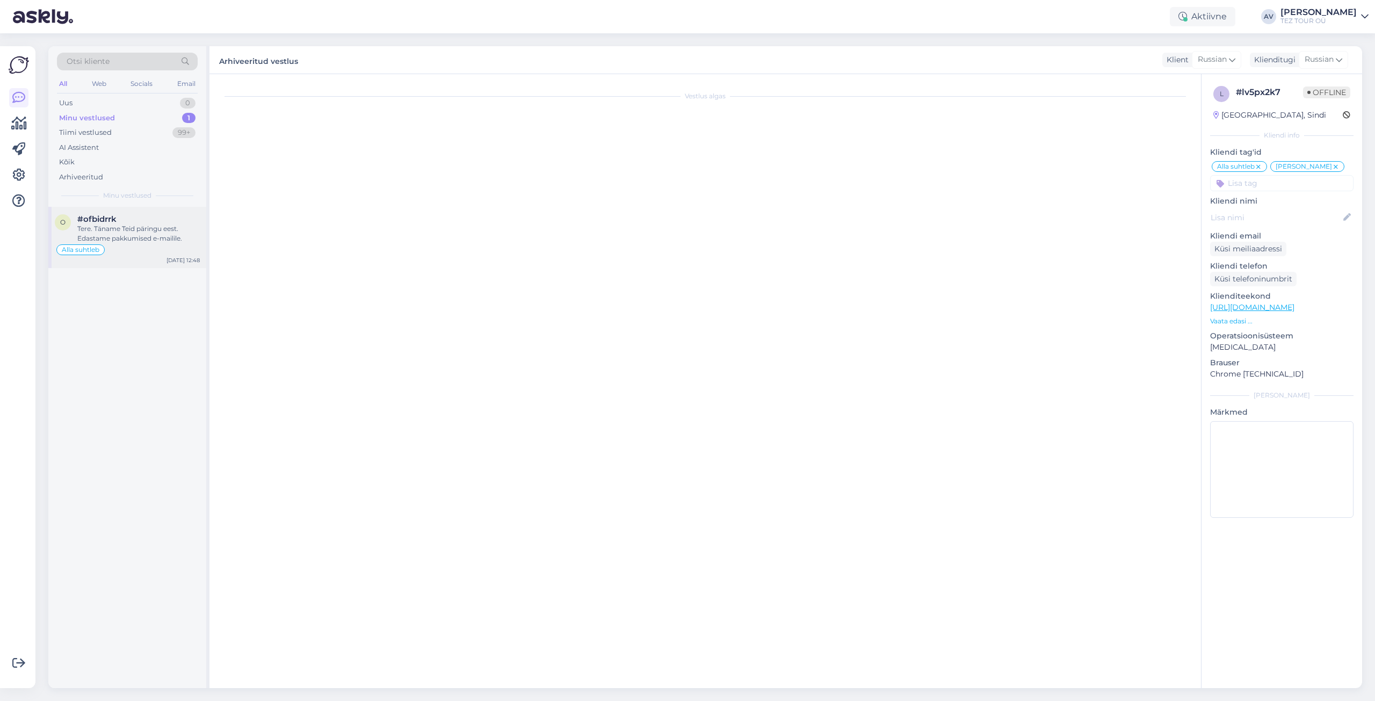
scroll to position [175, 0]
